Goal: Find specific page/section: Find specific page/section

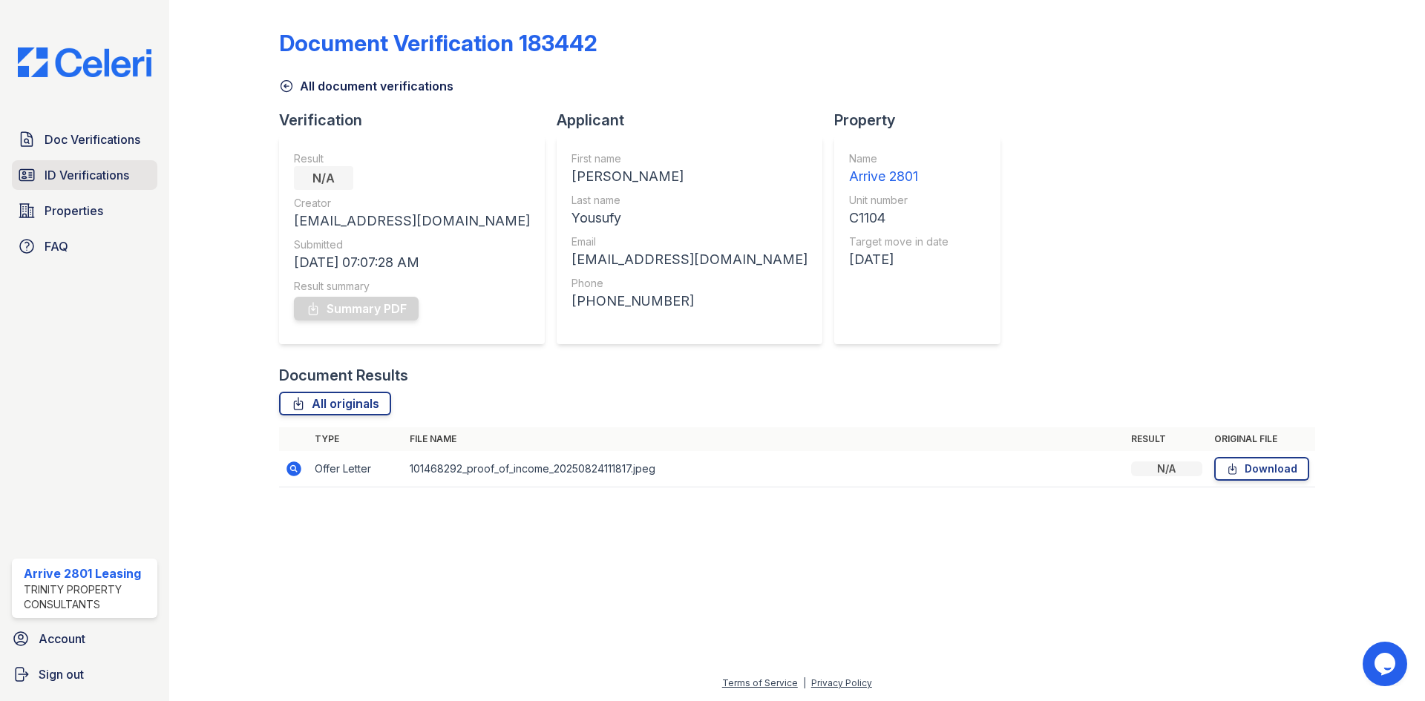
click at [81, 171] on span "ID Verifications" at bounding box center [87, 175] width 85 height 18
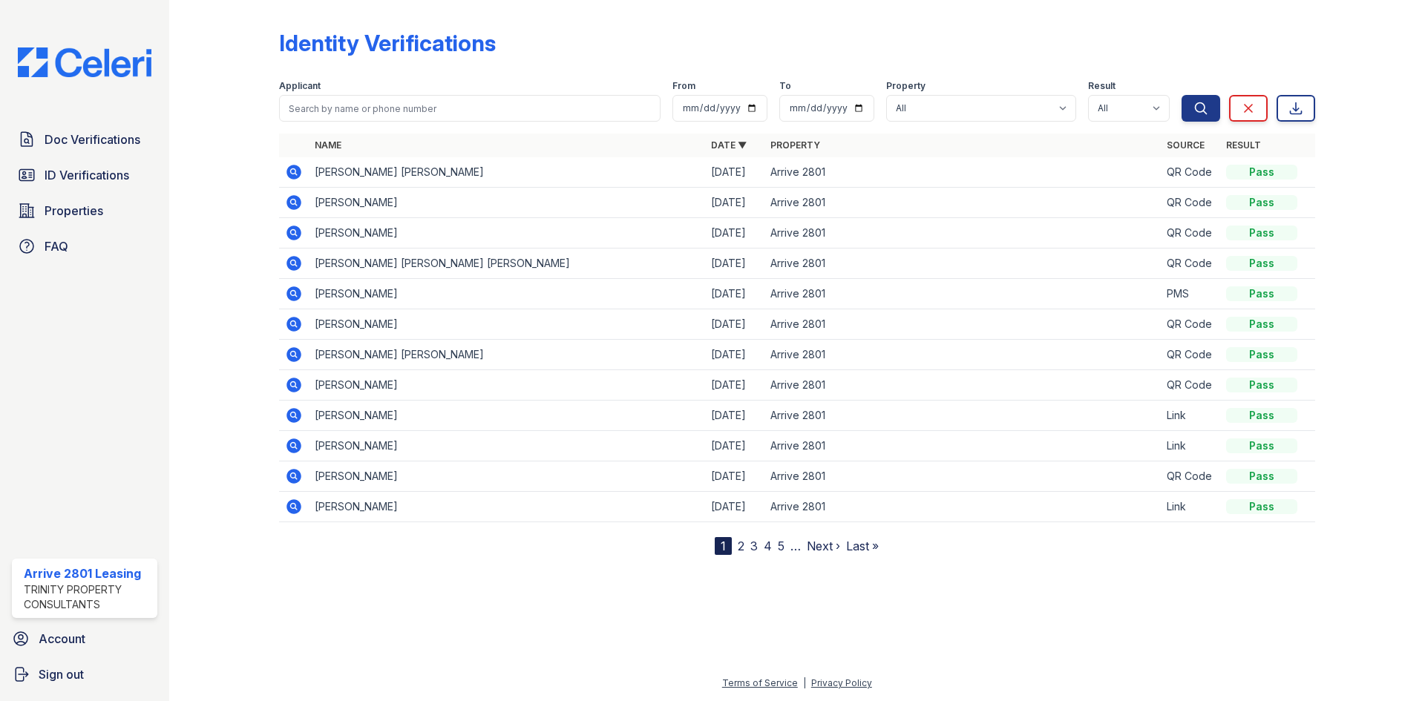
click at [293, 172] on icon at bounding box center [293, 171] width 4 height 4
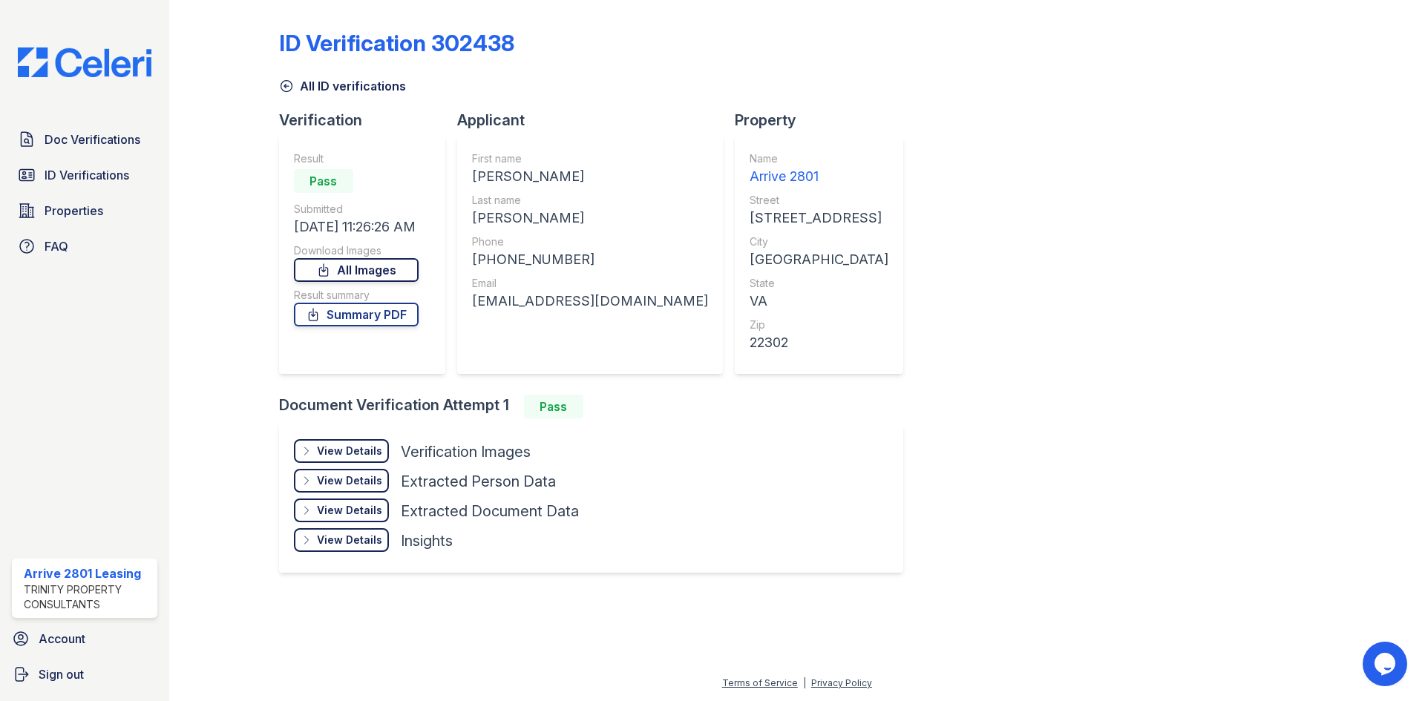
click at [364, 270] on link "All Images" at bounding box center [356, 270] width 125 height 24
click at [75, 177] on span "ID Verifications" at bounding box center [87, 175] width 85 height 18
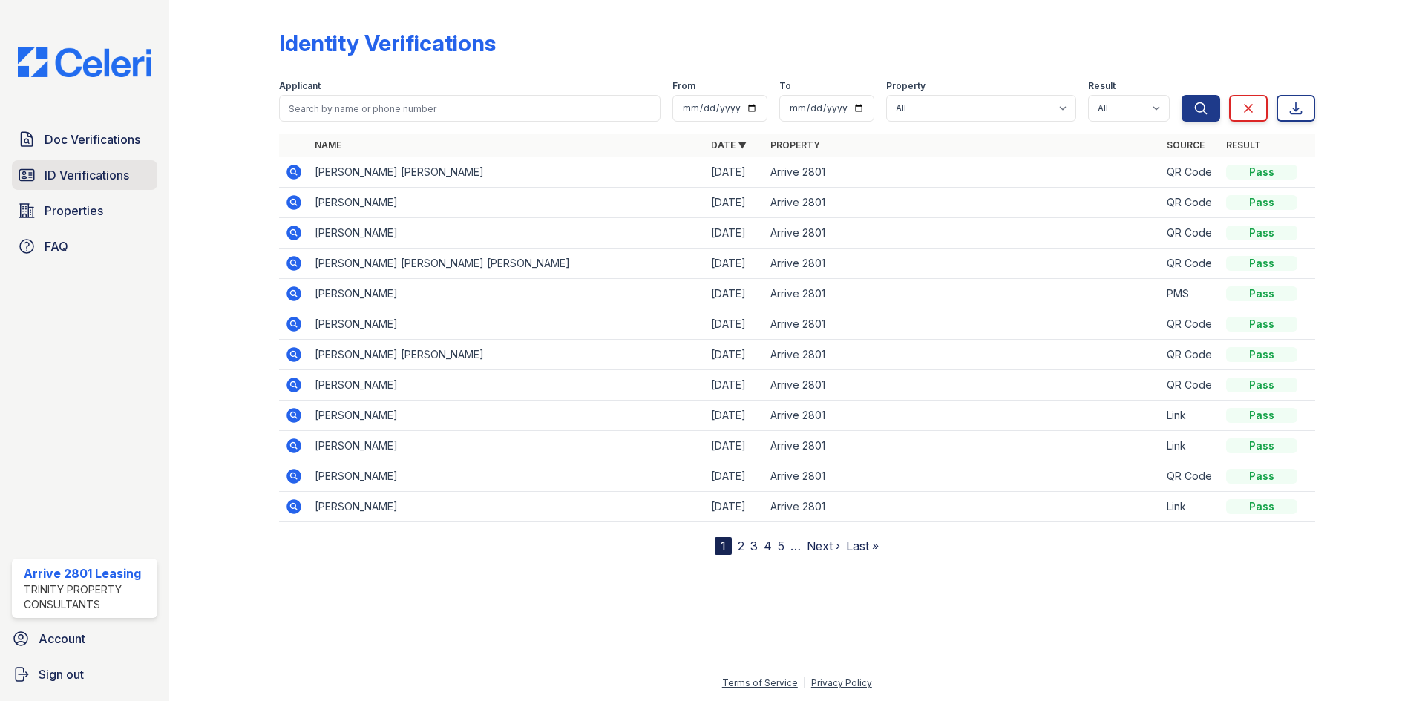
click at [140, 183] on link "ID Verifications" at bounding box center [84, 175] width 145 height 30
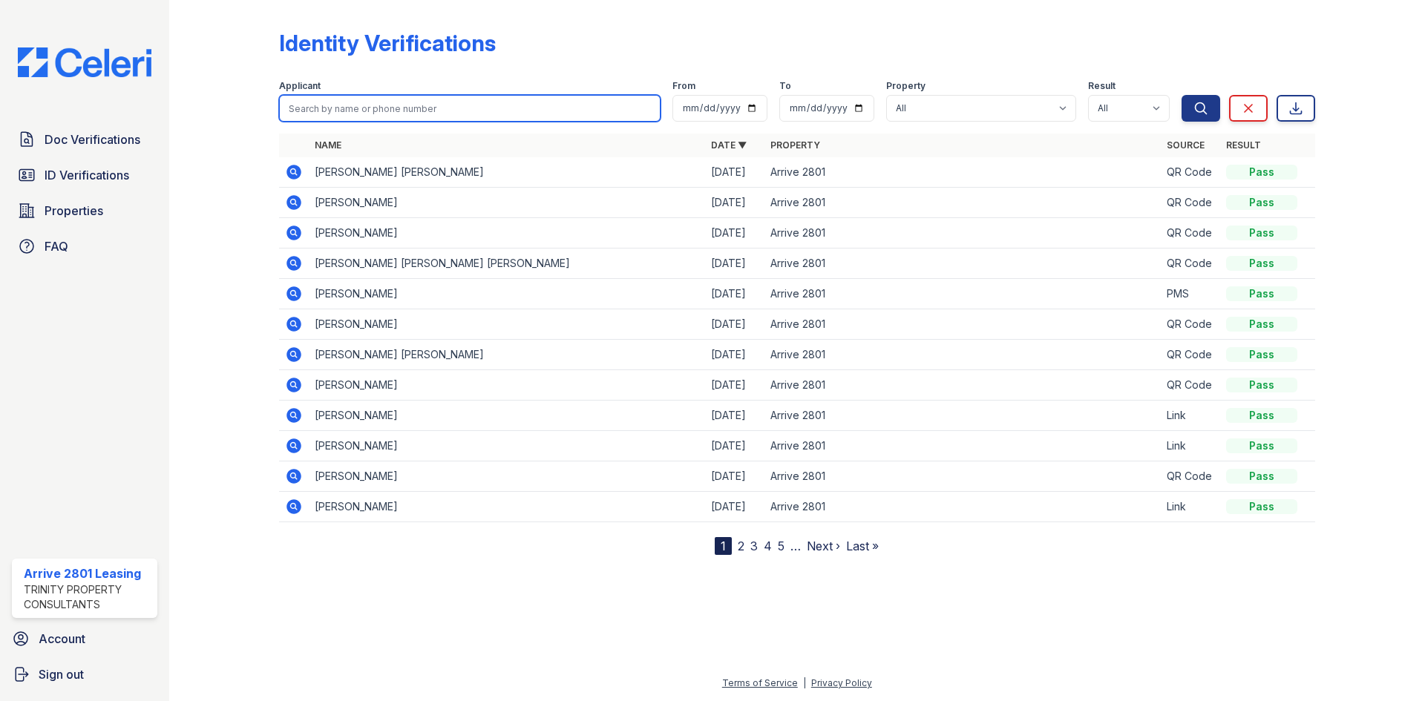
click at [406, 105] on input "search" at bounding box center [469, 108] width 381 height 27
type input "tyuas"
click at [1181, 95] on button "Search" at bounding box center [1200, 108] width 39 height 27
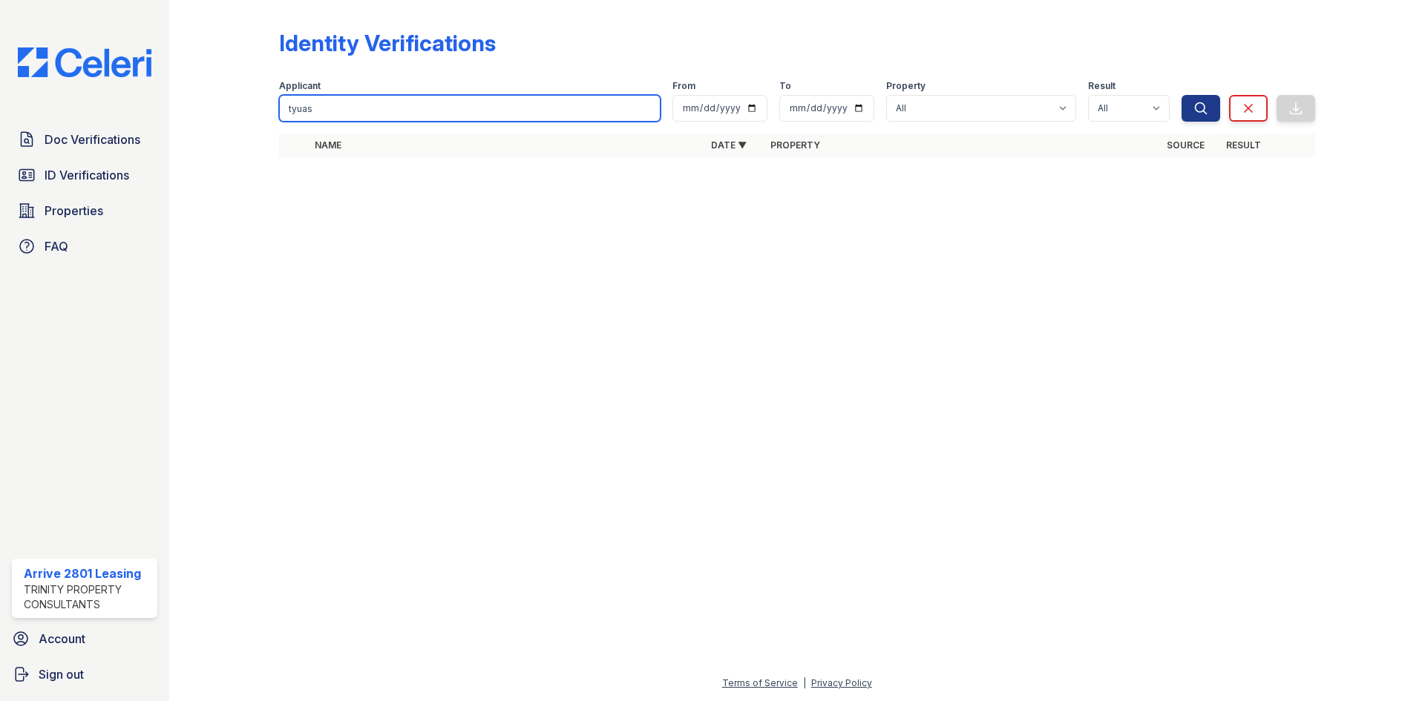
click at [407, 105] on input "tyuas" at bounding box center [469, 108] width 381 height 27
type input "tyus"
click at [1181, 95] on button "Search" at bounding box center [1200, 108] width 39 height 27
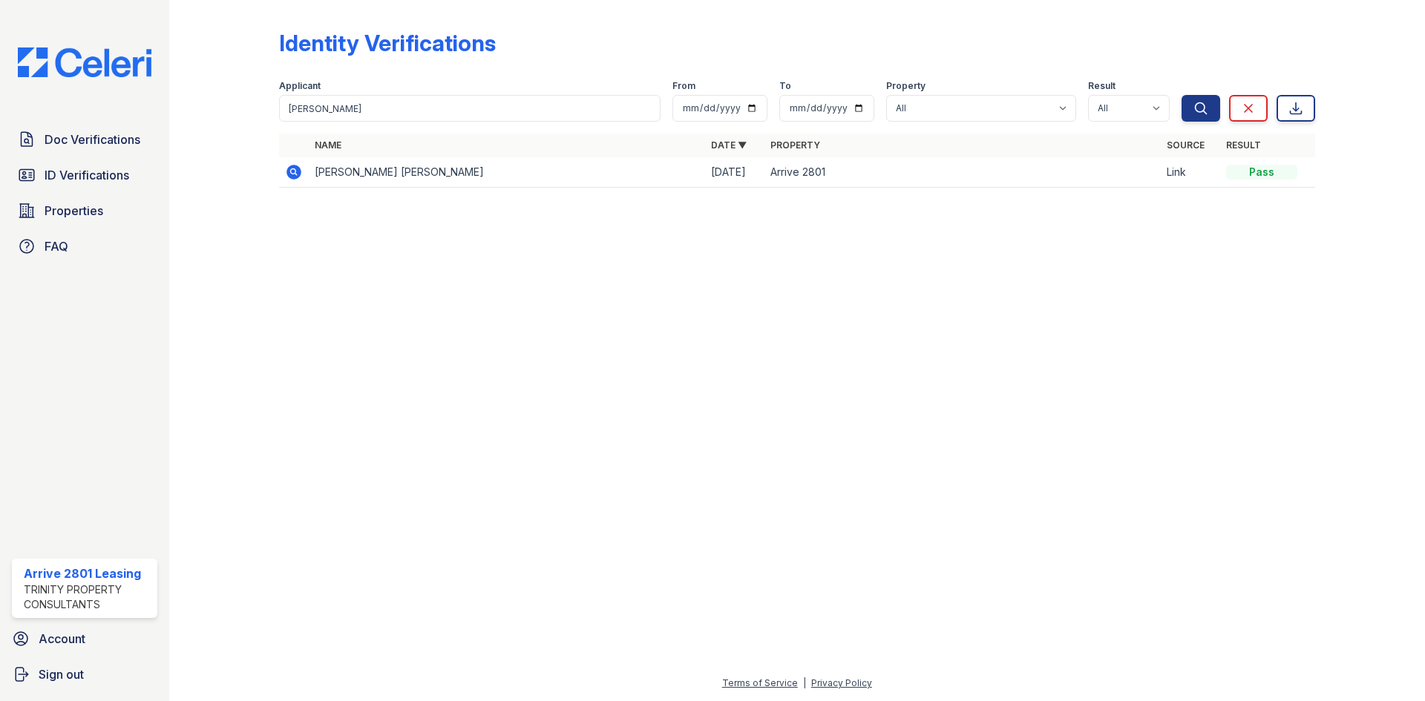
click at [293, 172] on icon at bounding box center [293, 171] width 4 height 4
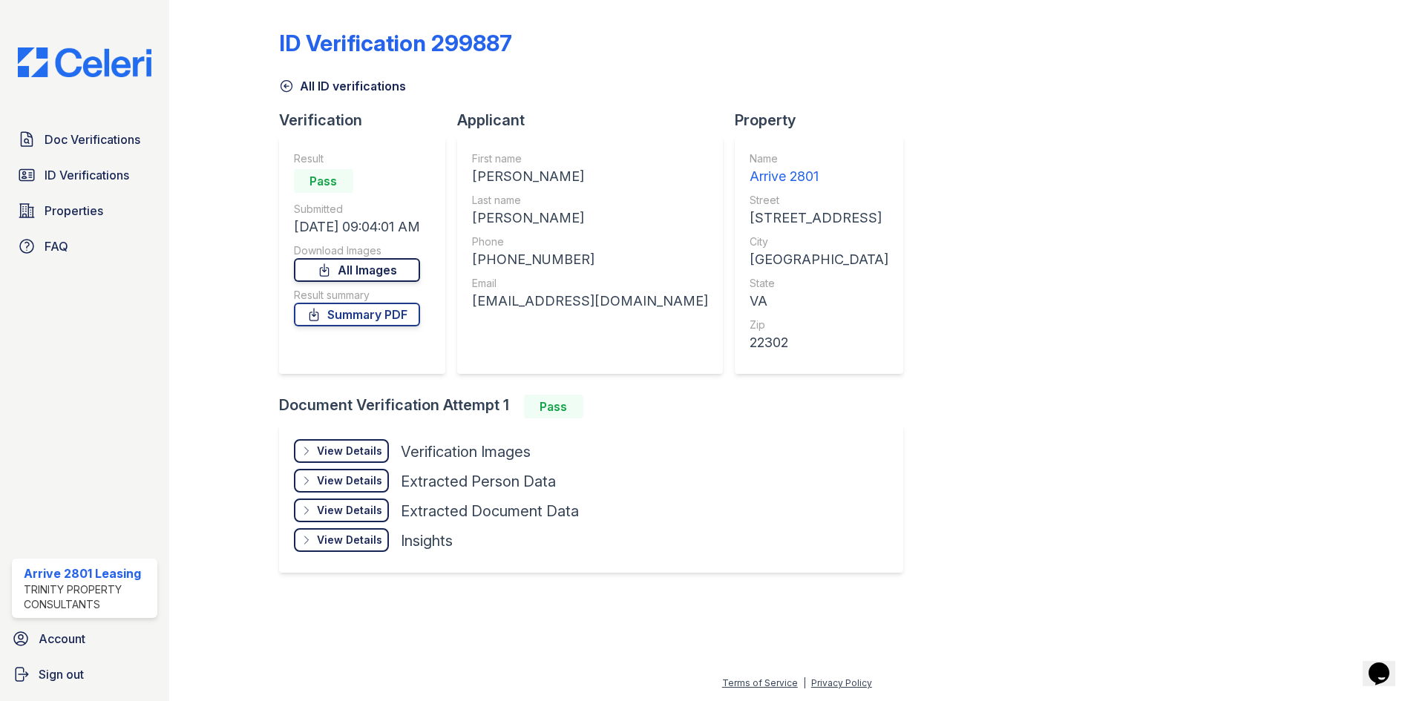
click at [414, 274] on link "All Images" at bounding box center [357, 270] width 126 height 24
